Goal: Information Seeking & Learning: Learn about a topic

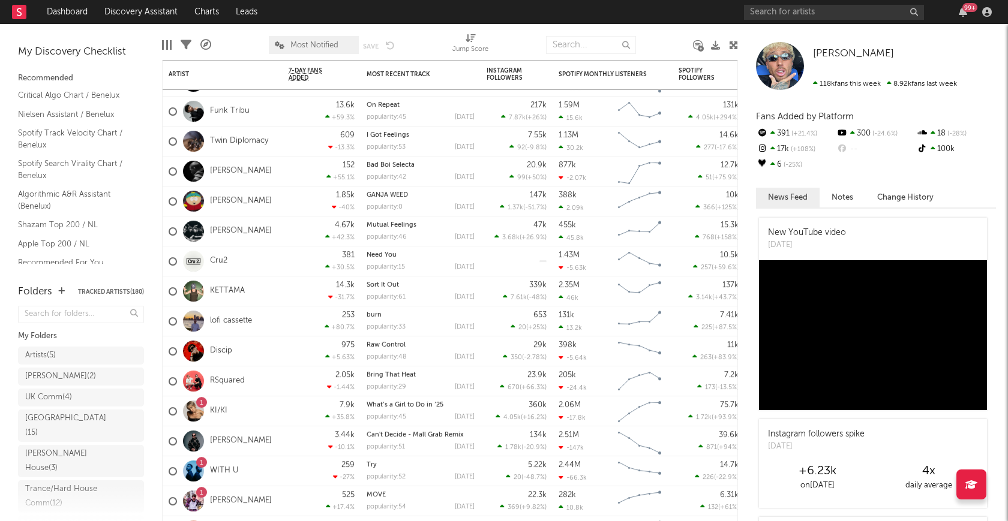
scroll to position [244, 0]
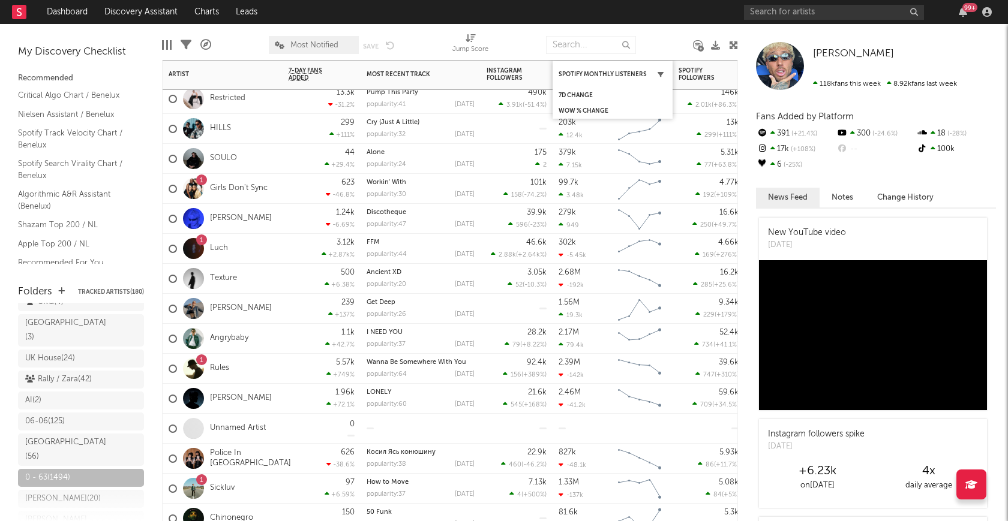
click at [662, 72] on icon "button" at bounding box center [661, 74] width 6 height 6
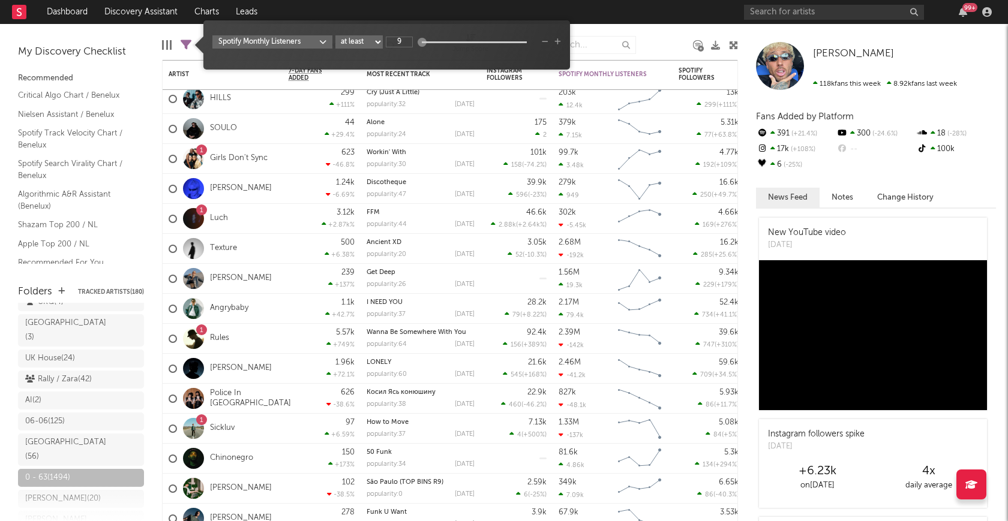
click at [446, 43] on div "9" at bounding box center [461, 42] width 150 height 11
type input "14"
click at [427, 41] on div at bounding box center [428, 41] width 9 height 9
click at [371, 46] on select "at least at most between" at bounding box center [358, 41] width 47 height 13
select select "max"
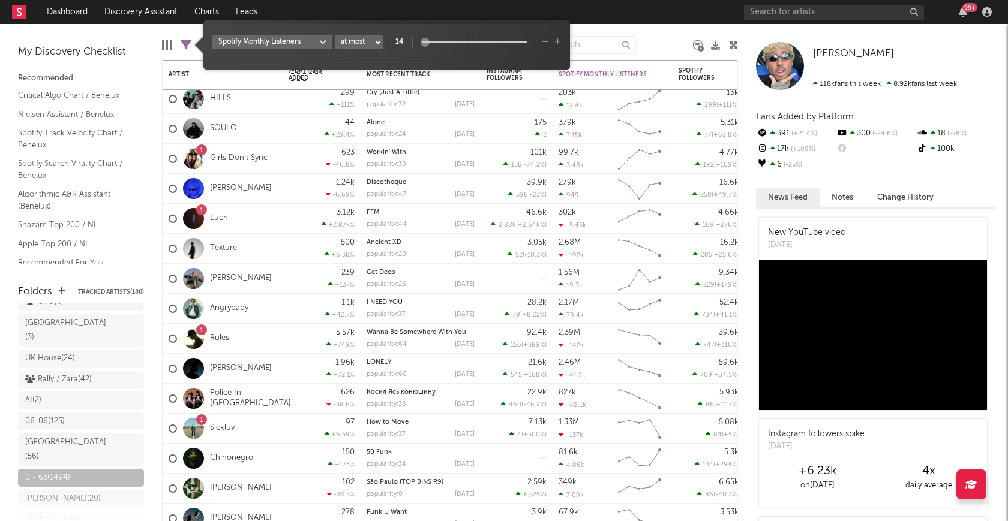
click at [335, 35] on select "at least at most between" at bounding box center [358, 41] width 47 height 13
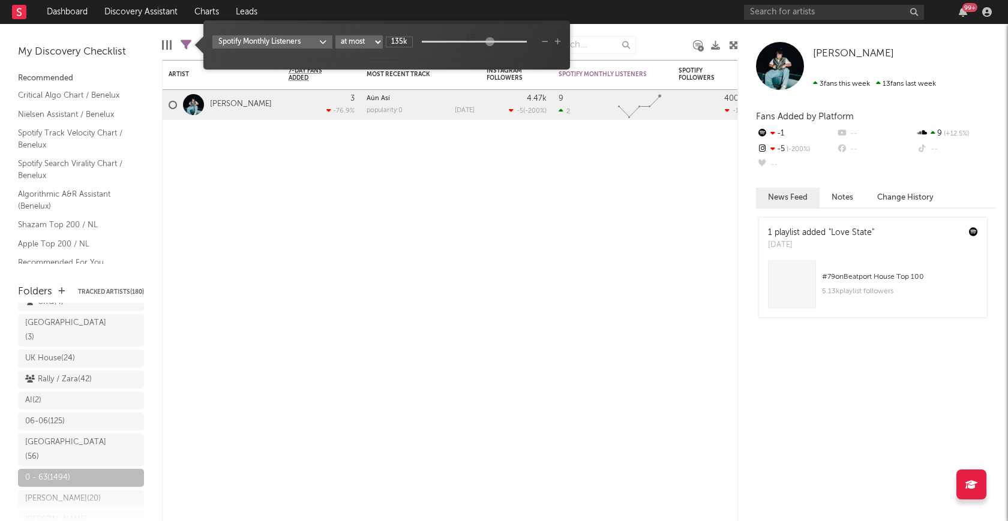
drag, startPoint x: 422, startPoint y: 40, endPoint x: 491, endPoint y: 42, distance: 68.5
click at [491, 42] on div at bounding box center [489, 41] width 9 height 9
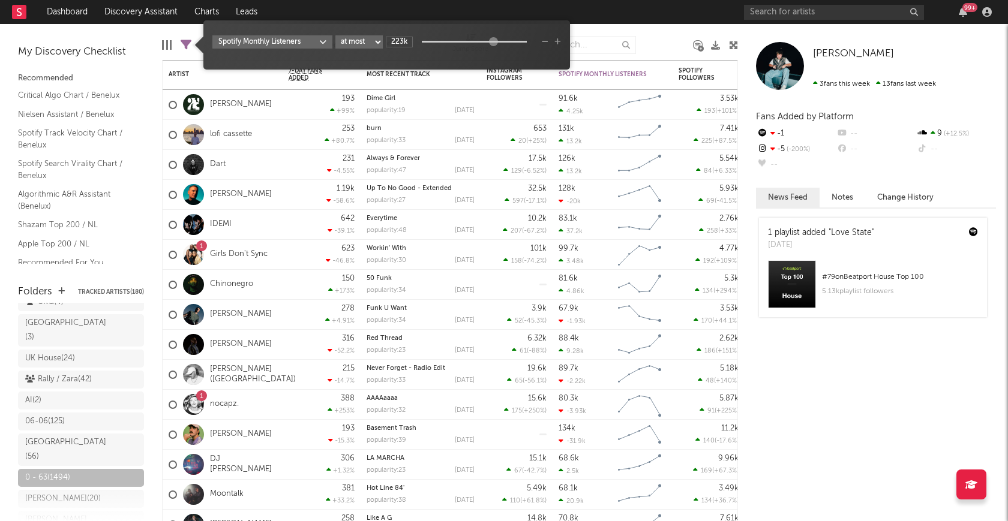
type input "243k"
click at [495, 42] on div at bounding box center [494, 41] width 9 height 9
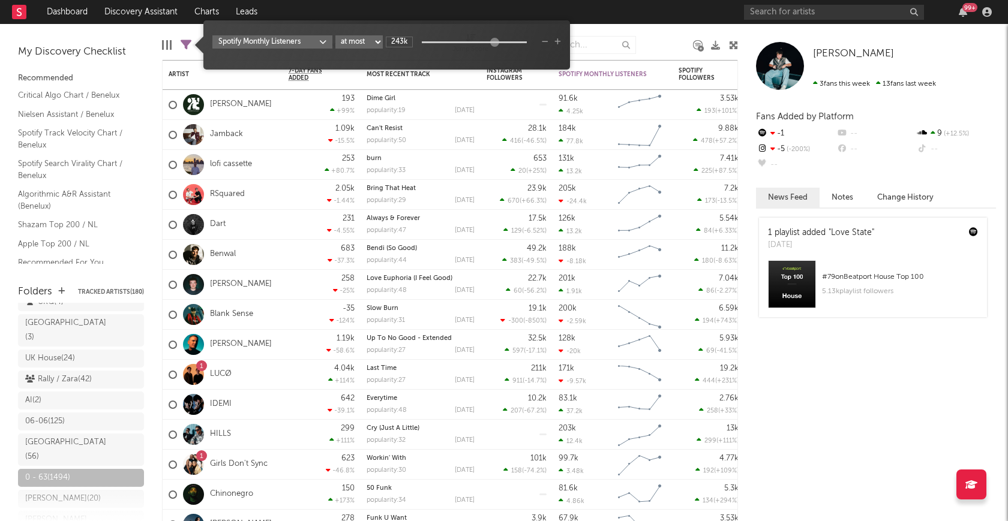
click at [589, 23] on nav "Dashboard Discovery Assistant Charts Leads 99 +" at bounding box center [504, 12] width 1008 height 24
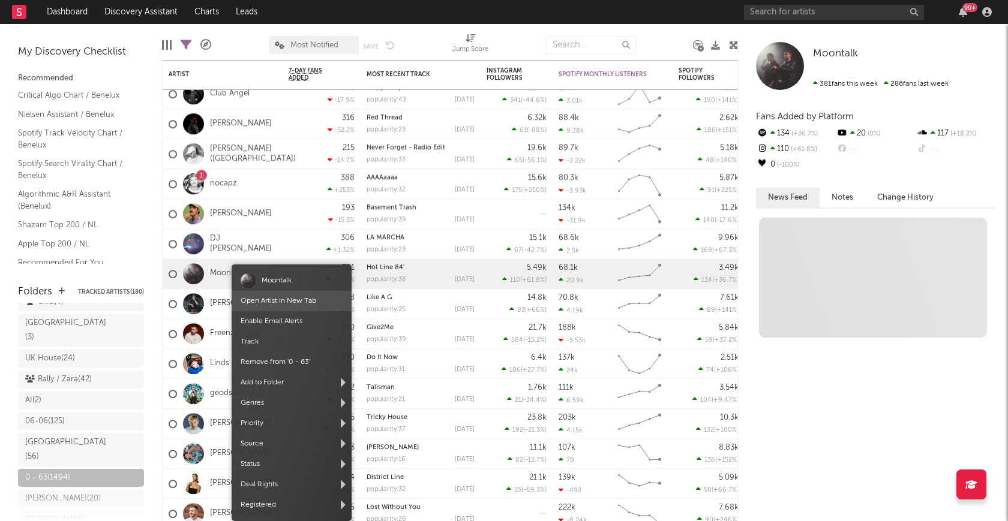
click at [272, 298] on link "Open Artist in New Tab" at bounding box center [279, 301] width 76 height 7
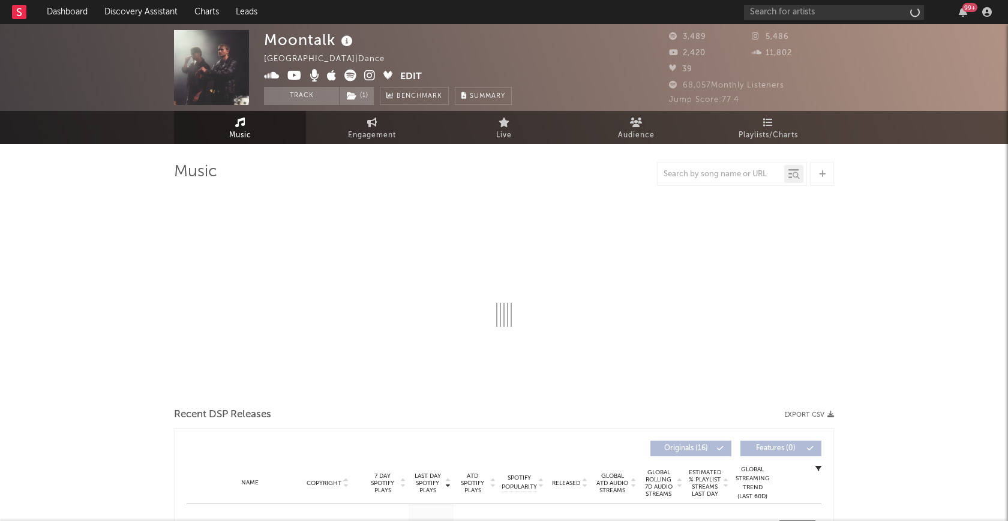
select select "6m"
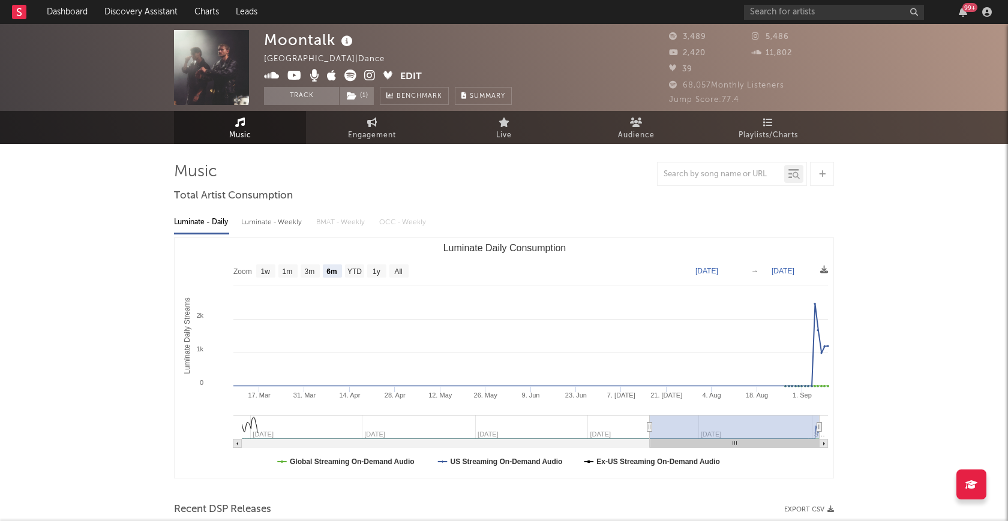
click at [290, 229] on div "Luminate - Weekly" at bounding box center [272, 222] width 63 height 20
select select "6m"
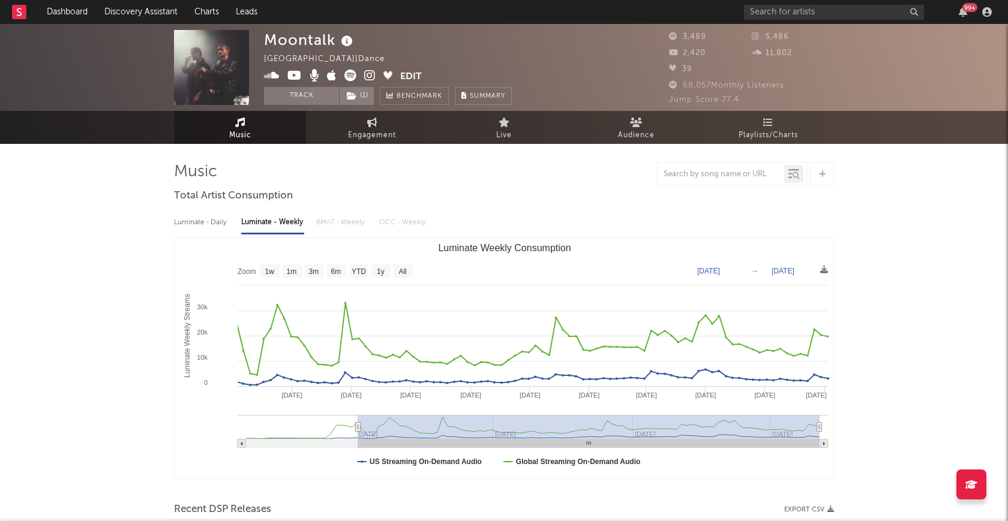
type input "2023-08-25"
select select "All"
type input "2023-08-10"
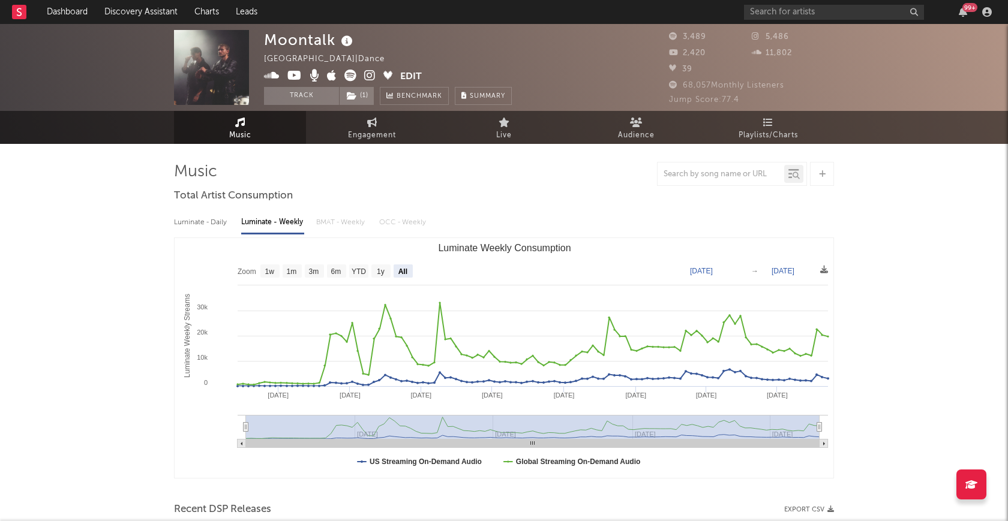
drag, startPoint x: 680, startPoint y: 428, endPoint x: 146, endPoint y: 411, distance: 534.9
